Goal: Navigation & Orientation: Find specific page/section

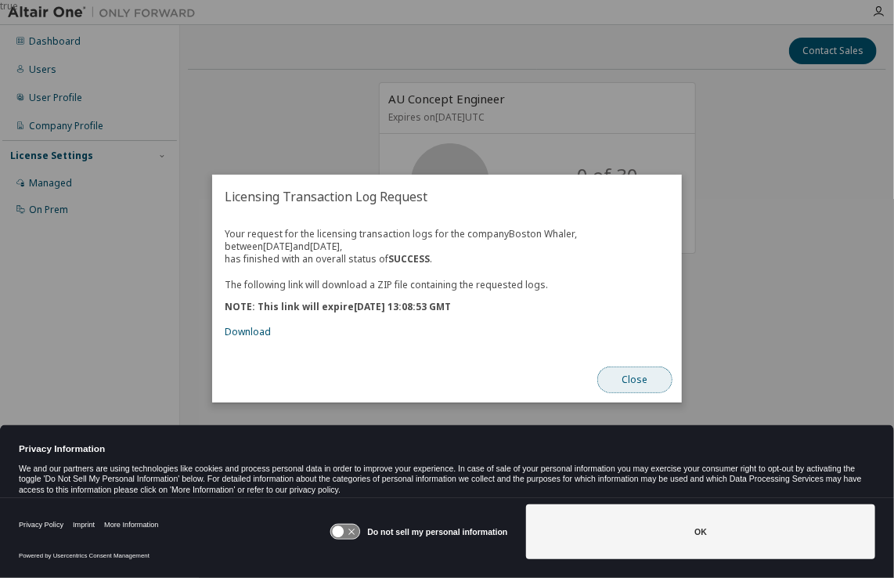
click at [646, 385] on button "Close" at bounding box center [635, 380] width 75 height 27
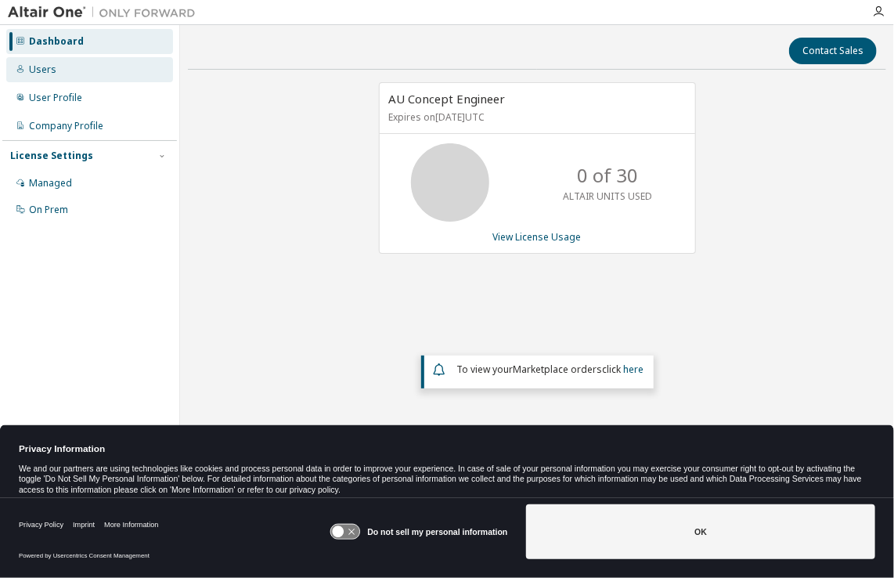
click at [60, 70] on div "Users" at bounding box center [89, 69] width 167 height 25
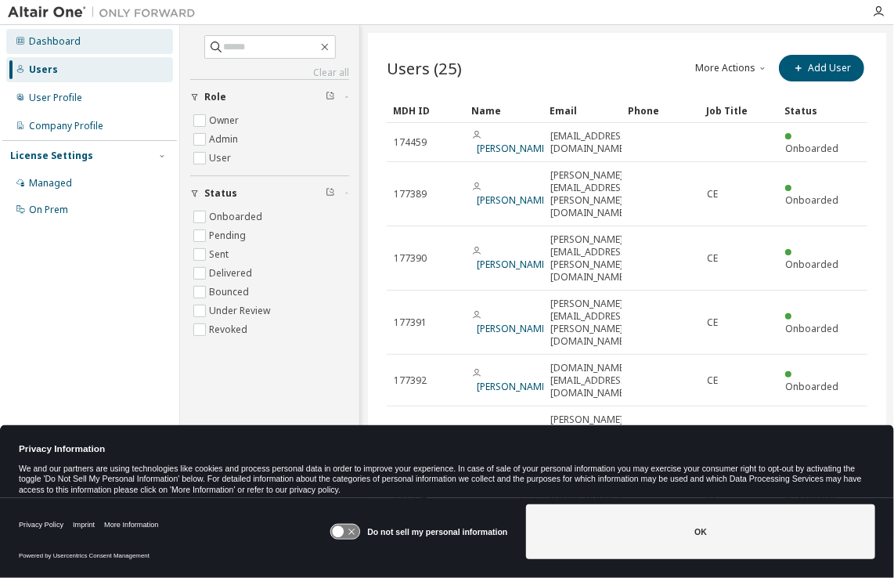
click at [60, 45] on div "Dashboard" at bounding box center [55, 41] width 52 height 13
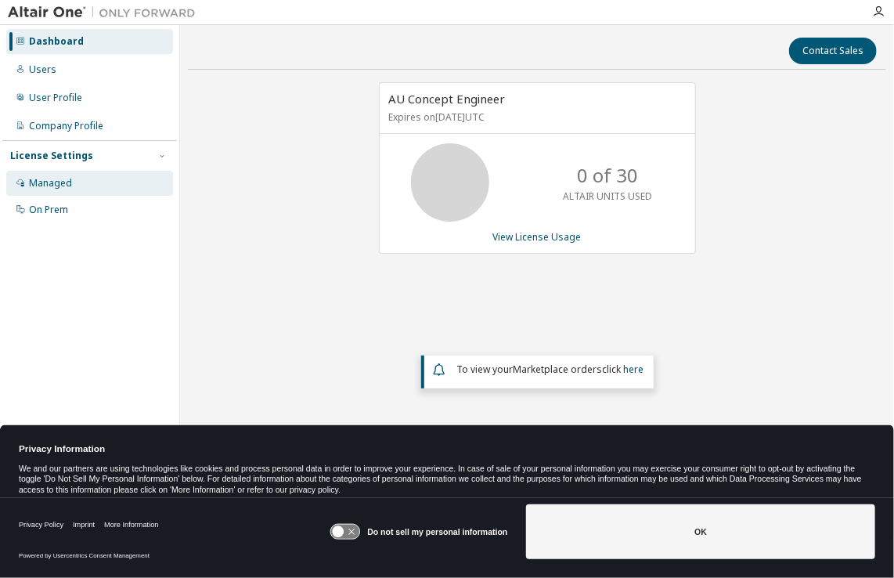
click at [61, 184] on div "Managed" at bounding box center [50, 183] width 43 height 13
